Goal: Information Seeking & Learning: Learn about a topic

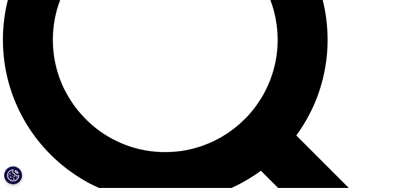
scroll to position [510, 0]
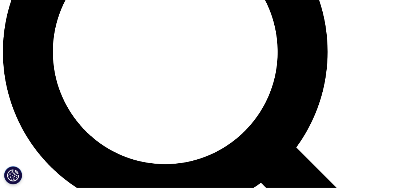
scroll to position [511, 0]
